Goal: Task Accomplishment & Management: Manage account settings

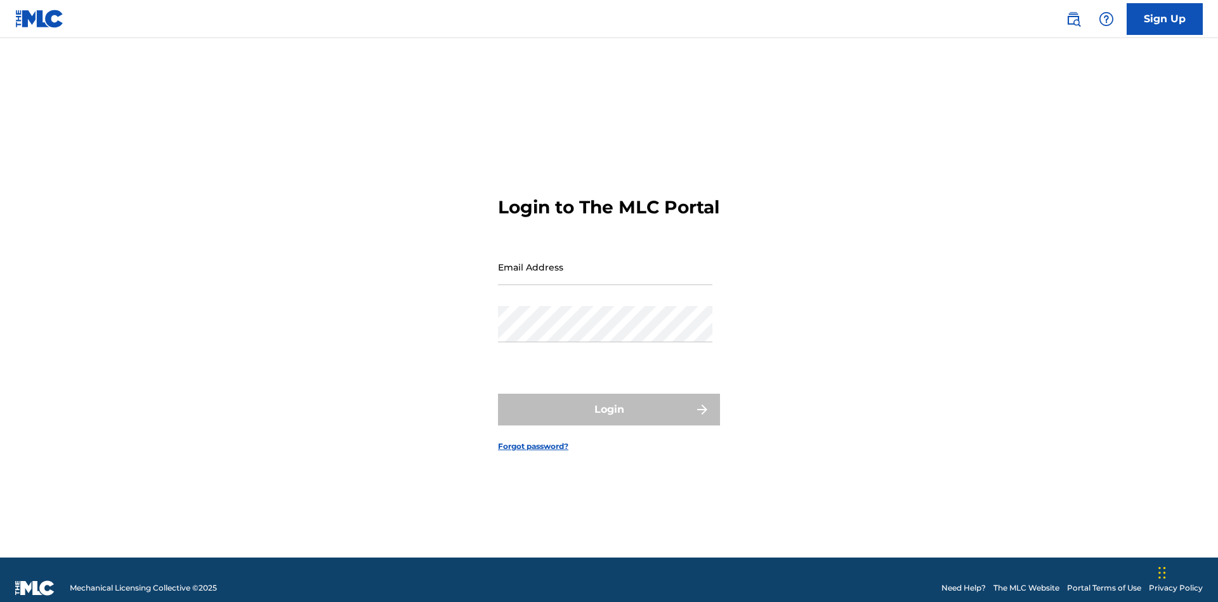
scroll to position [16, 0]
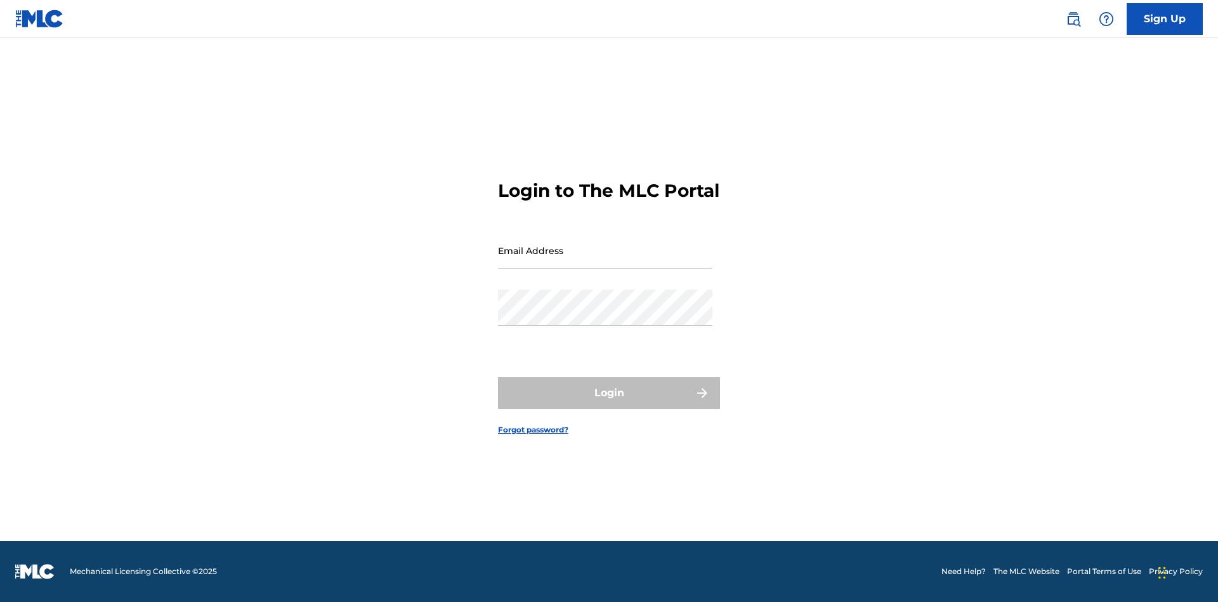
click at [605, 261] on input "Email Address" at bounding box center [605, 250] width 214 height 36
type input "CleoSongwriter@gmail.com"
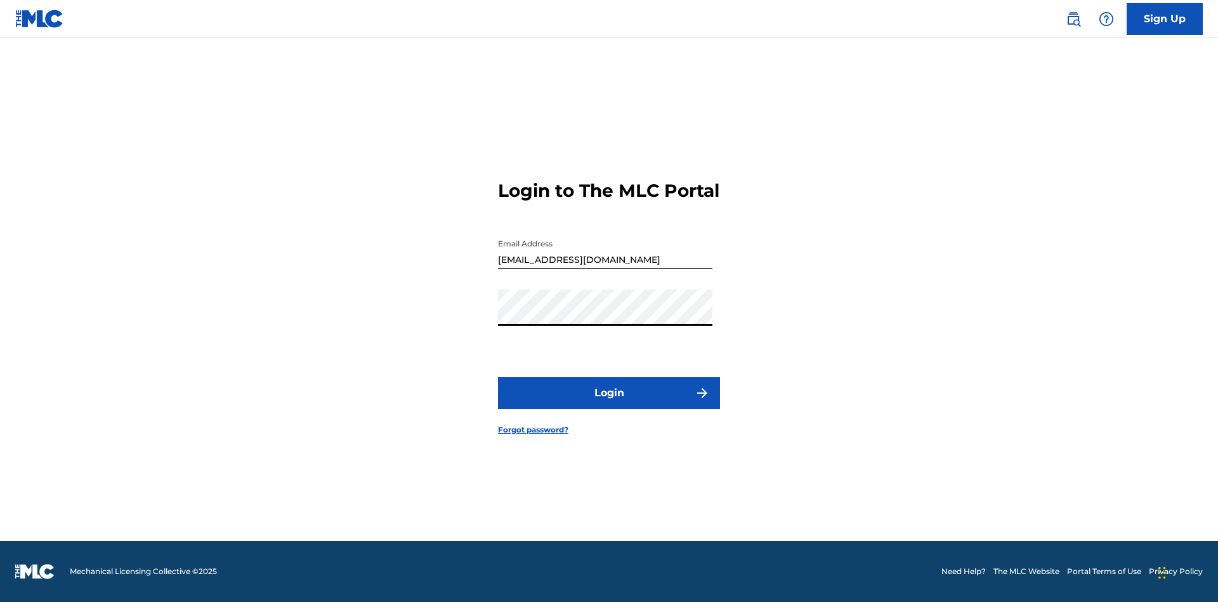
click at [609, 404] on button "Login" at bounding box center [609, 393] width 222 height 32
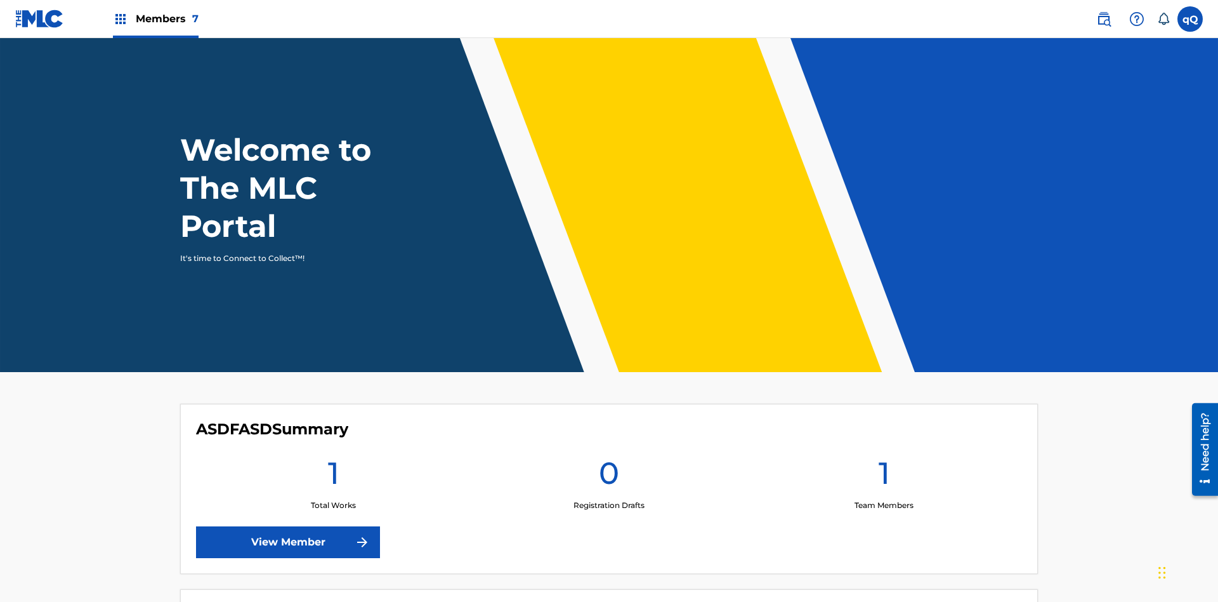
click at [1190, 18] on label at bounding box center [1190, 18] width 25 height 25
click at [1190, 19] on input "qQ qHl9NggbO9 Q0KkY2kifY cleosongwriter@gmail.com Notification Preferences Prof…" at bounding box center [1190, 19] width 0 height 0
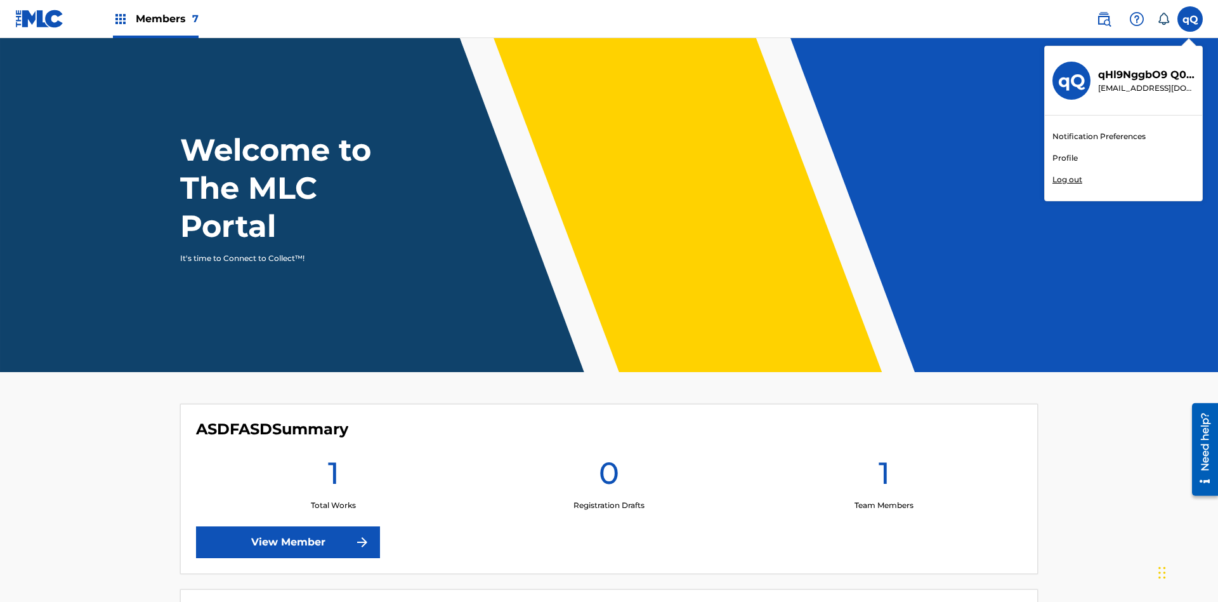
click at [1065, 158] on link "Profile" at bounding box center [1065, 157] width 25 height 11
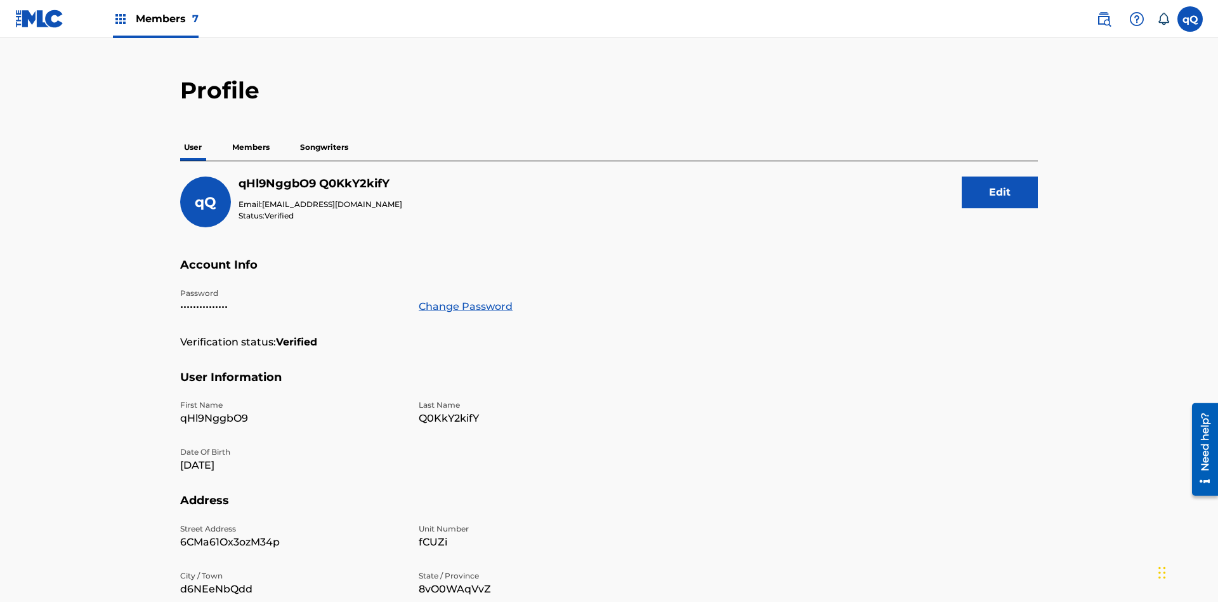
click at [1000, 176] on button "Edit" at bounding box center [1000, 192] width 76 height 32
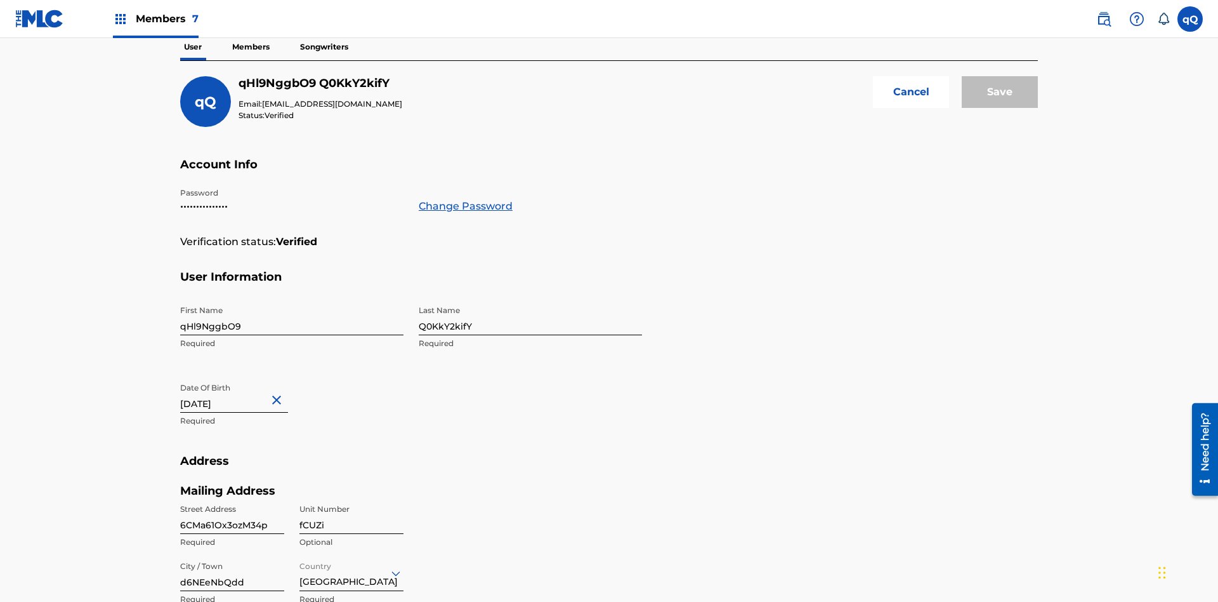
scroll to position [346, 0]
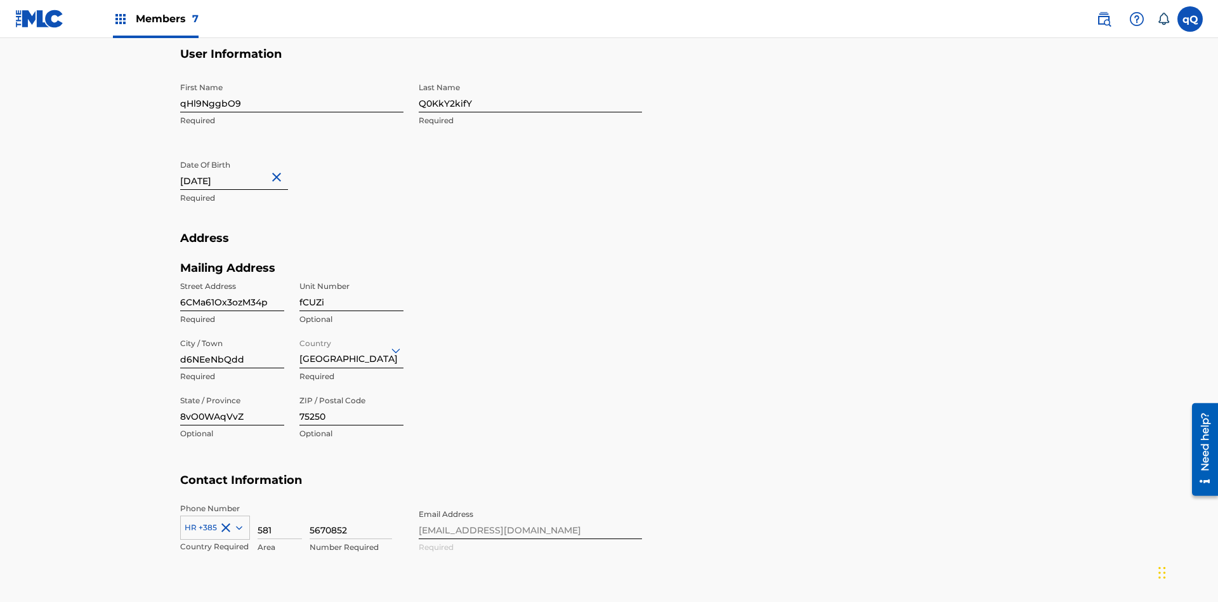
click at [292, 94] on input "qHl9NggbO9" at bounding box center [291, 94] width 223 height 36
type input "LJZq6KL880"
click at [530, 94] on input "Q0KkY2kifY" at bounding box center [530, 94] width 223 height 36
type input "tF3ingAeeX"
click at [244, 154] on input "July 18 2024" at bounding box center [234, 172] width 108 height 36
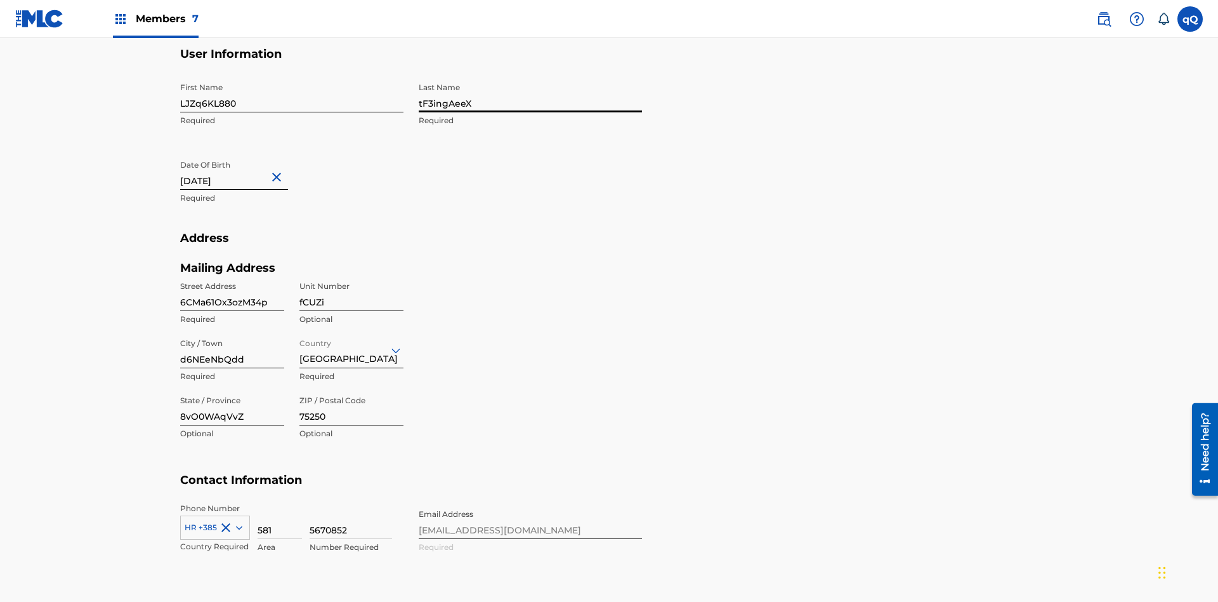
select select "6"
select select "2024"
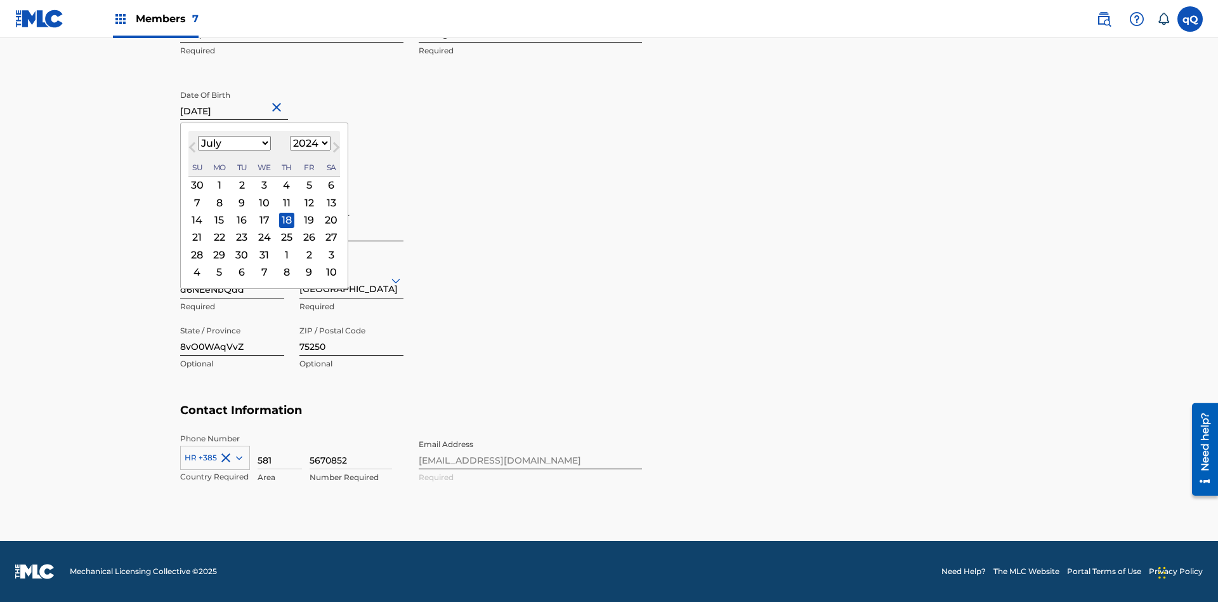
click at [234, 143] on select "January February March April May June July August September October November De…" at bounding box center [234, 143] width 73 height 15
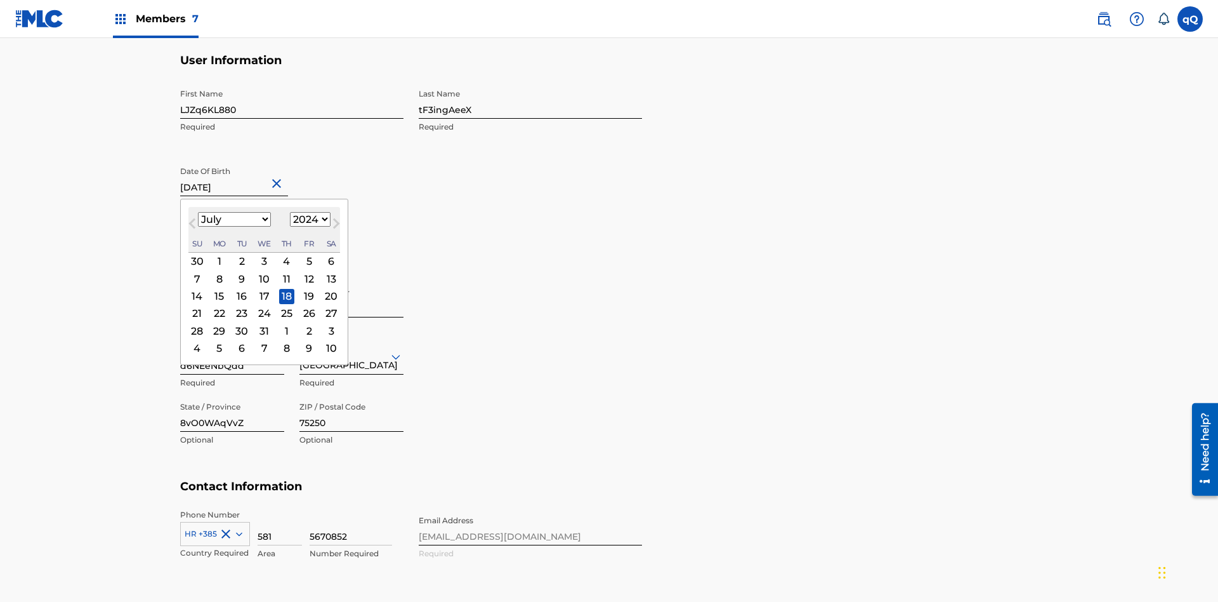
select select "6"
click at [308, 220] on select "1900 1901 1902 1903 1904 1905 1906 1907 1908 1909 1910 1911 1912 1913 1914 1915…" at bounding box center [310, 219] width 41 height 15
select select "2024"
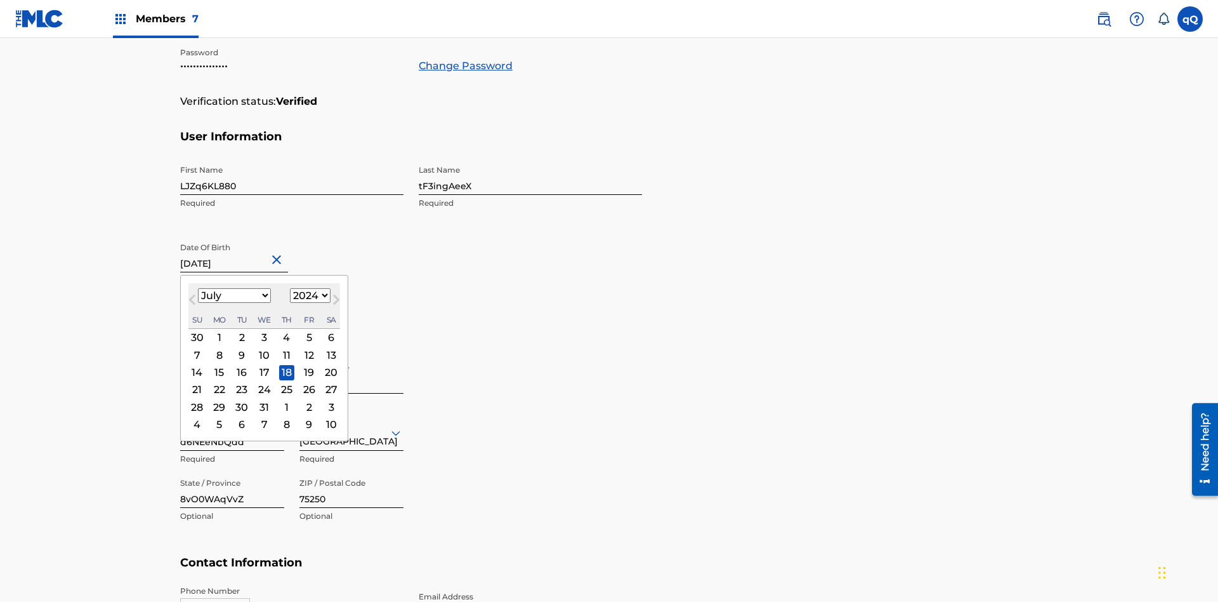
click at [308, 296] on select "1900 1901 1902 1903 1904 1905 1906 1907 1908 1909 1910 1911 1912 1913 1914 1915…" at bounding box center [310, 295] width 41 height 15
click at [307, 365] on div "19" at bounding box center [308, 372] width 15 height 15
type input "July 19 2024"
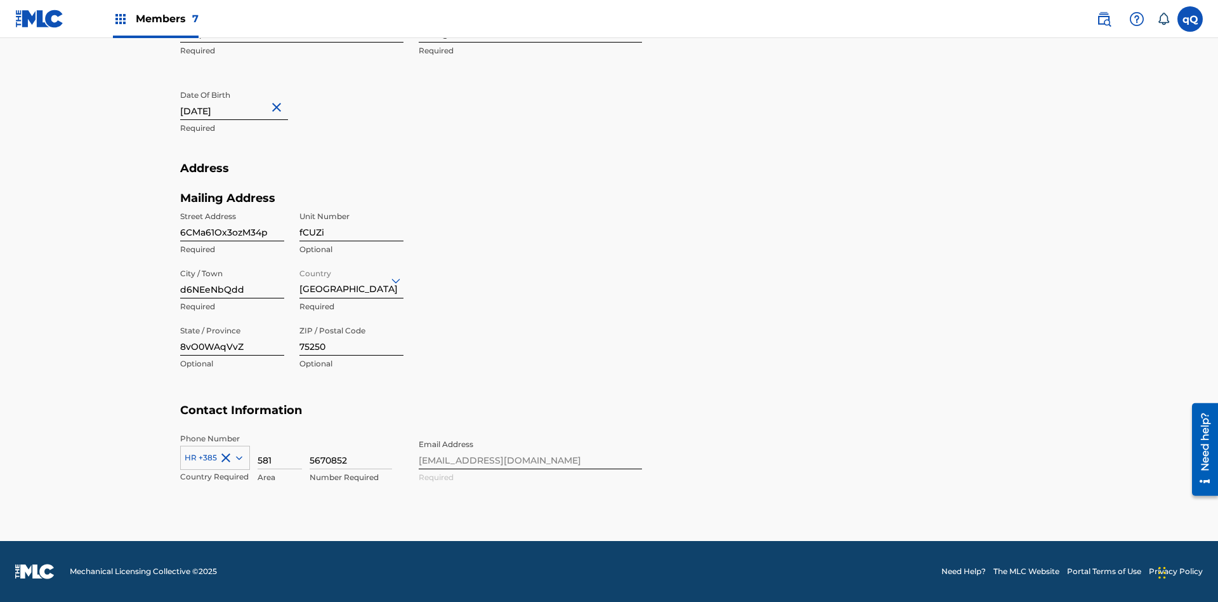
click at [232, 223] on input "6CMa61Ox3ozM34p" at bounding box center [232, 223] width 104 height 36
type input "UF44bLnfeoFt7ON"
click at [352, 223] on input "fCUZi" at bounding box center [351, 223] width 104 height 36
type input "bi8Sp"
click at [232, 280] on input "d6NEeNbQdd" at bounding box center [232, 280] width 104 height 36
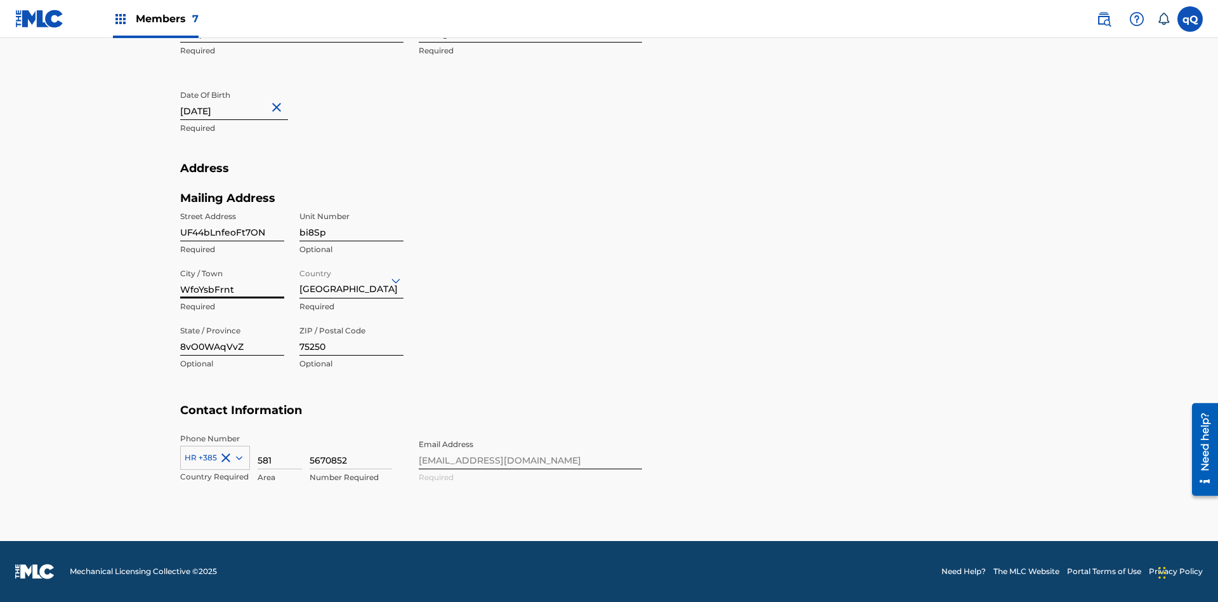
type input "WfoYsbFrnt"
click at [300, 280] on input "Country" at bounding box center [300, 279] width 3 height 13
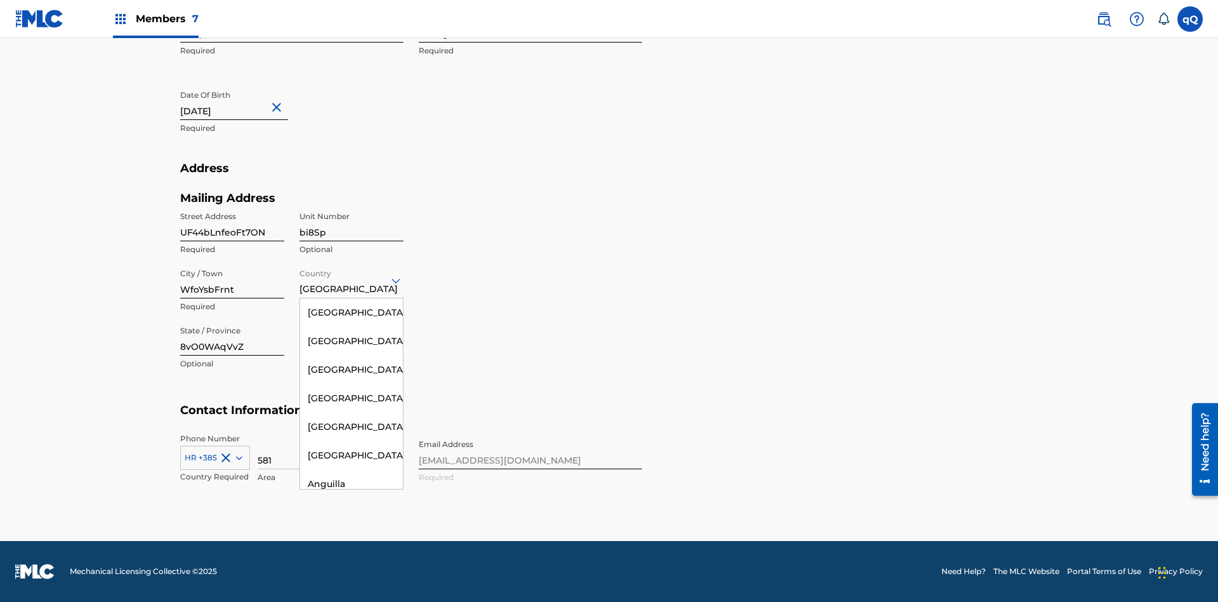
scroll to position [5408, 0]
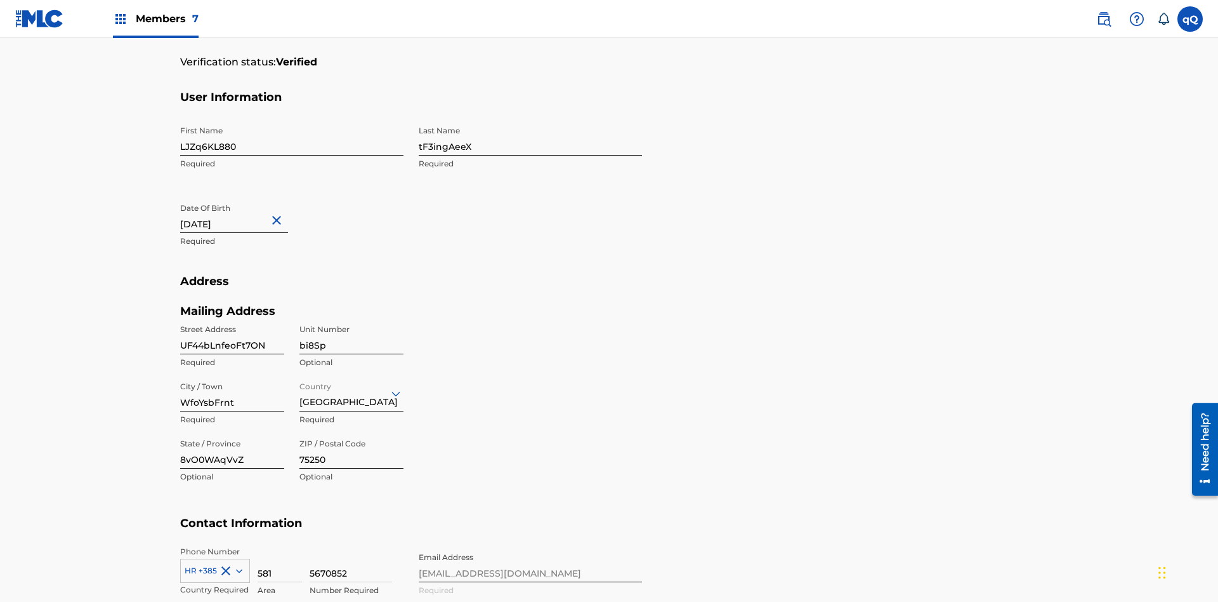
scroll to position [416, 0]
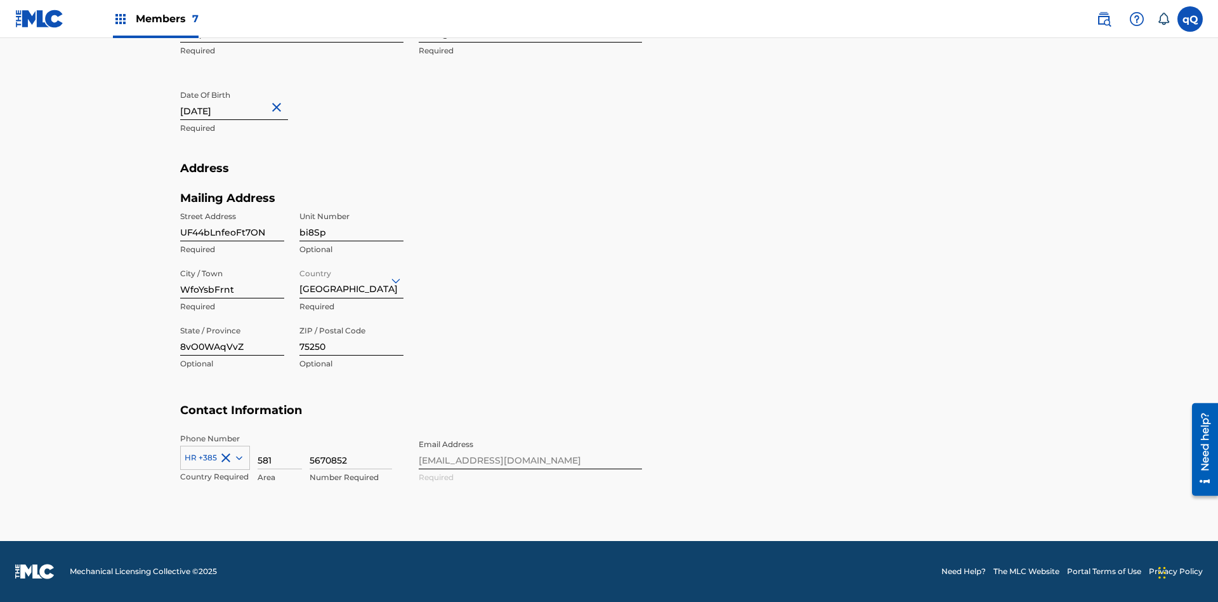
click at [232, 337] on input "8vO0WAqVvZ" at bounding box center [232, 337] width 104 height 36
type input "zZjLNOmj4I"
click at [352, 337] on input "75250" at bounding box center [351, 337] width 104 height 36
type input "41418"
click at [237, 457] on icon at bounding box center [239, 458] width 6 height 4
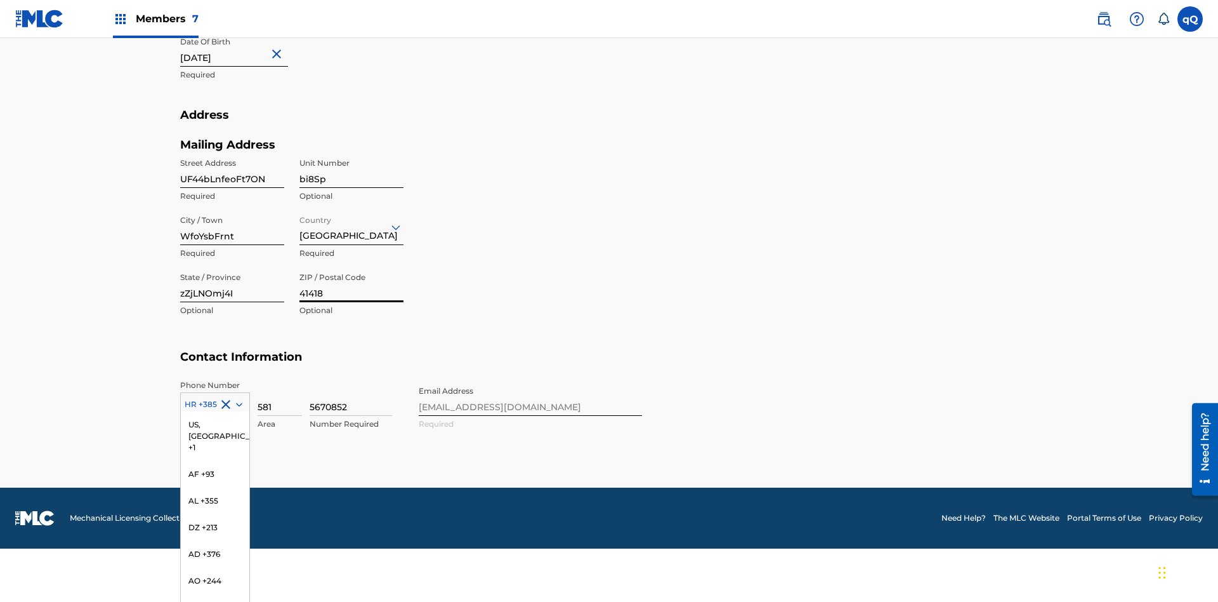
scroll to position [1071, 0]
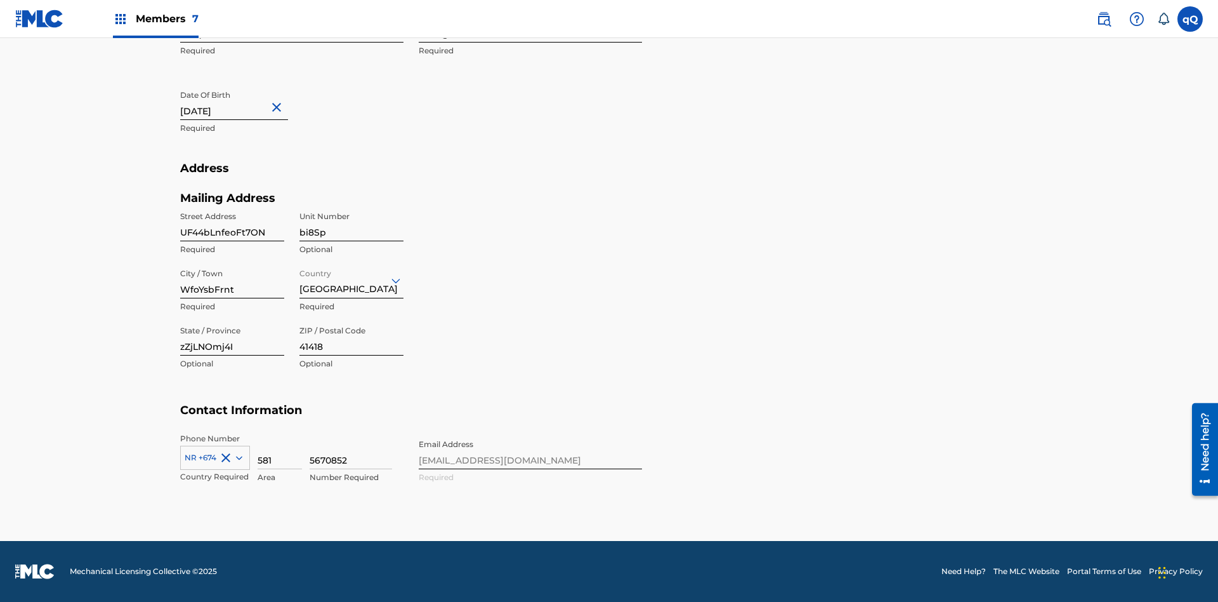
click at [280, 451] on input "581" at bounding box center [280, 451] width 44 height 36
type input "217"
click at [351, 451] on input "5670852" at bounding box center [351, 451] width 82 height 36
type input "9755929"
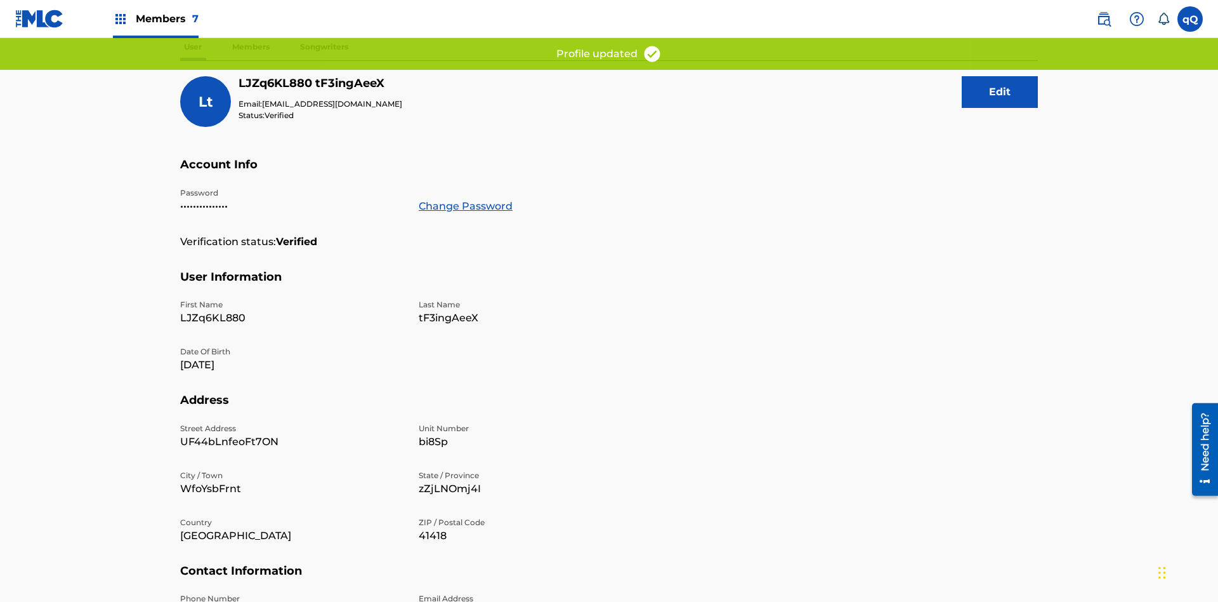
scroll to position [253, 0]
